Goal: Task Accomplishment & Management: Manage account settings

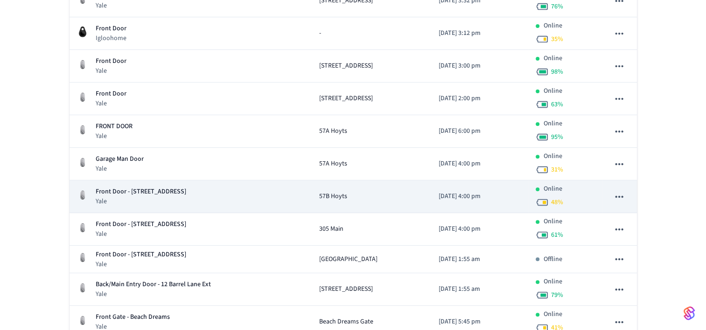
scroll to position [403, 0]
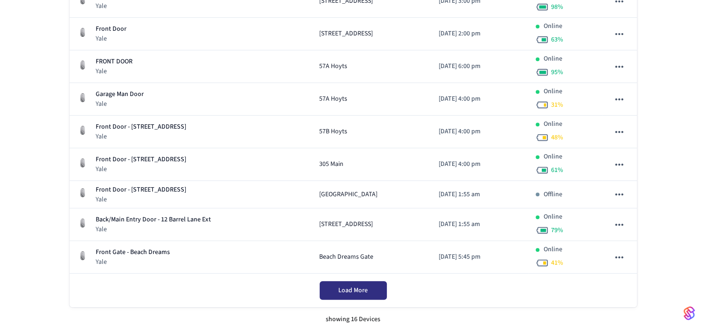
click at [351, 290] on span "Load More" at bounding box center [352, 290] width 29 height 9
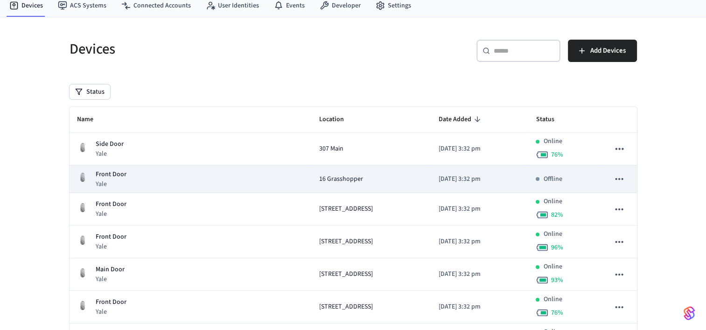
scroll to position [0, 0]
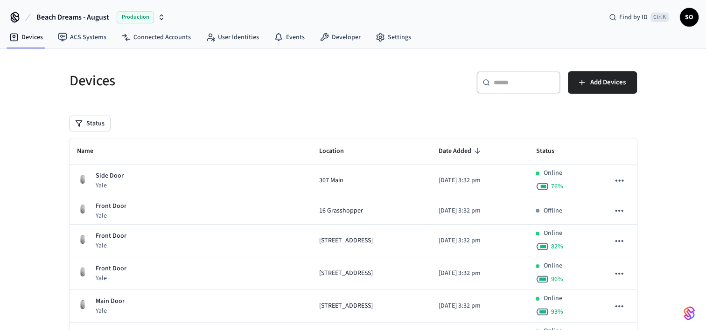
click at [688, 15] on span "SO" at bounding box center [689, 17] width 17 height 17
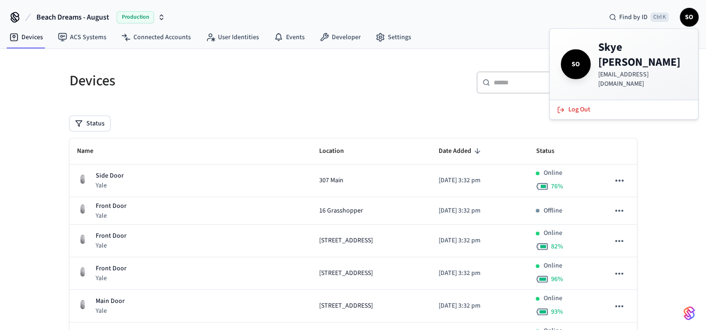
click at [586, 17] on div "Beach Dreams - August Production Find by ID Ctrl K SO" at bounding box center [353, 13] width 706 height 27
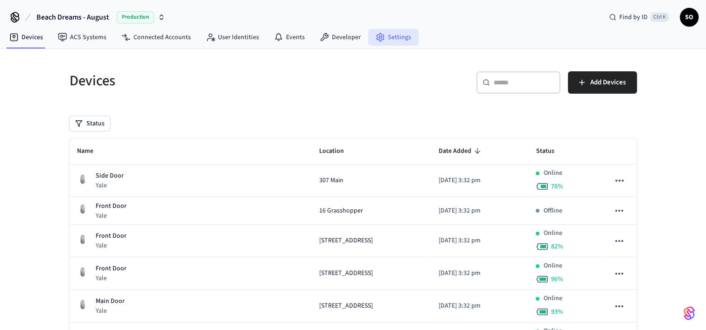
click at [403, 39] on link "Settings" at bounding box center [393, 37] width 50 height 17
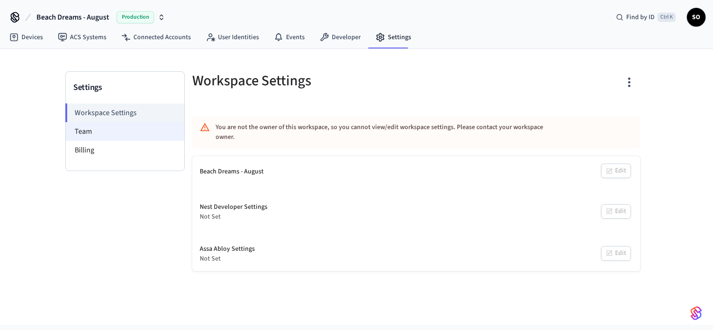
click at [95, 135] on li "Team" at bounding box center [125, 131] width 118 height 19
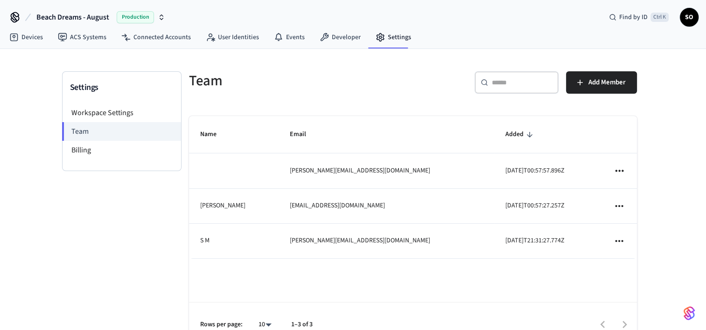
click at [261, 72] on h5 "Team" at bounding box center [298, 80] width 218 height 19
